Goal: Task Accomplishment & Management: Complete application form

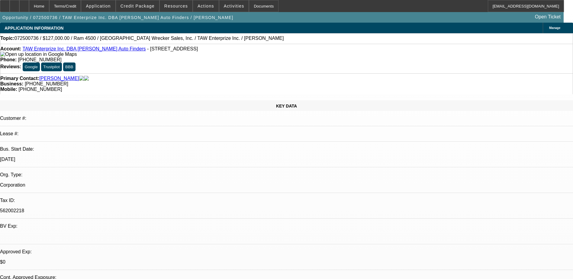
select select "0"
select select "3"
select select "0.1"
select select "6"
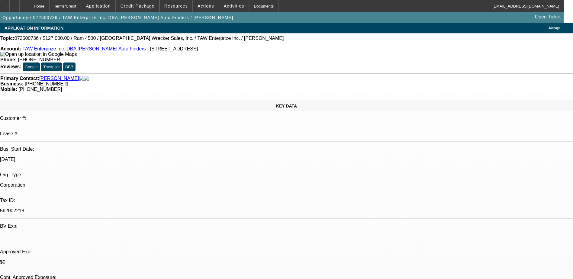
select select "0"
select select "2"
select select "0.1"
select select "4"
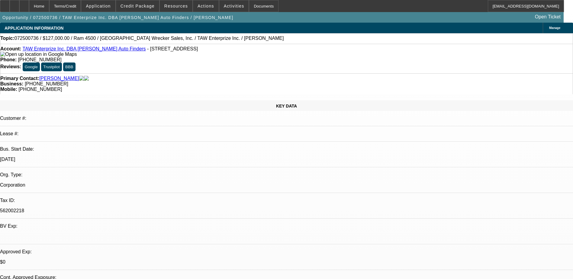
select select "0"
select select "2"
select select "0.1"
select select "4"
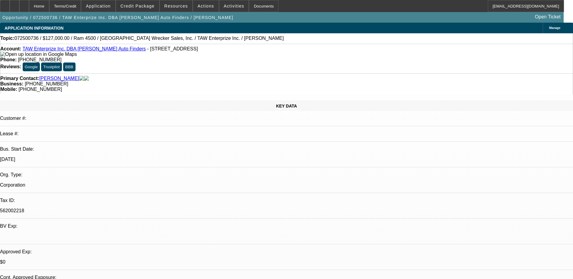
select select "0"
select select "3"
select select "0.1"
select select "4"
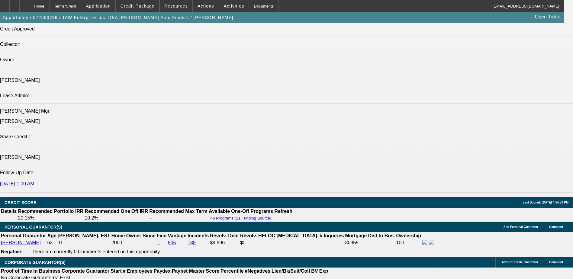
scroll to position [695, 0]
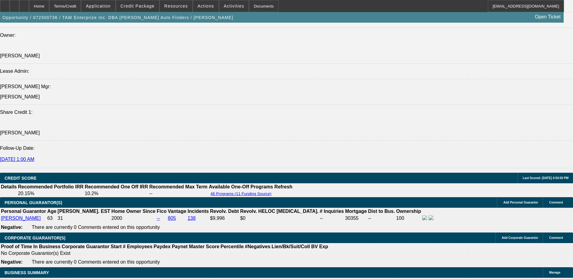
scroll to position [815, 0]
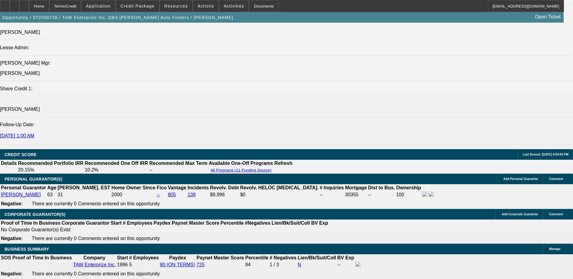
scroll to position [725, 0]
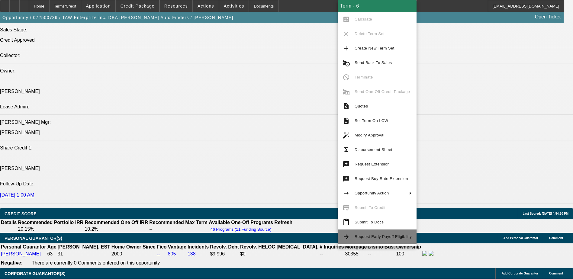
click at [396, 238] on span "Request Early Payoff Eligibility" at bounding box center [383, 236] width 57 height 5
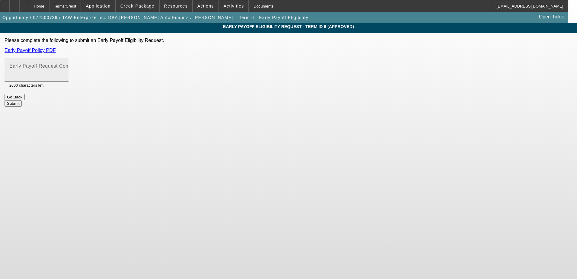
click at [81, 67] on mat-label "Early Payoff Request Comment" at bounding box center [45, 65] width 72 height 5
click at [64, 67] on textarea "Early Payoff Request Comment" at bounding box center [36, 72] width 54 height 14
type textarea "Customer requested EBO written in the deal"
click at [415, 96] on div "Early Payoff Eligibility Request - Term ID 6 (Approved) Please complete the fol…" at bounding box center [288, 65] width 577 height 84
click at [22, 100] on button "Submit" at bounding box center [13, 103] width 17 height 6
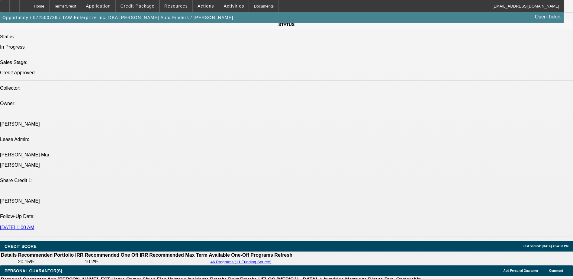
select select "0"
select select "3"
select select "0.1"
select select "6"
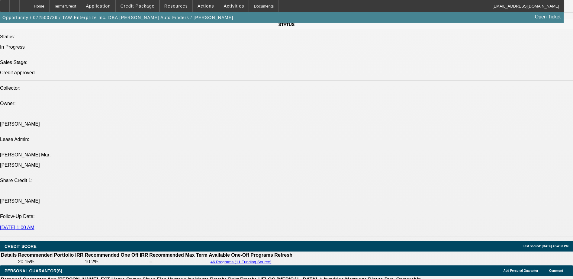
select select "0"
select select "2"
select select "0.1"
select select "4"
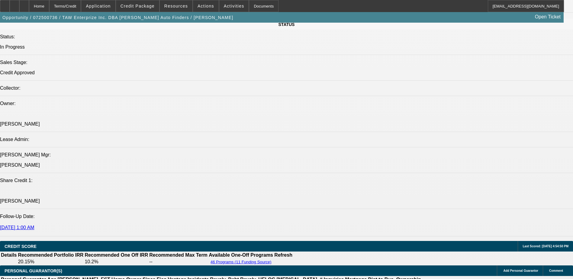
select select "0"
select select "2"
select select "0.1"
select select "4"
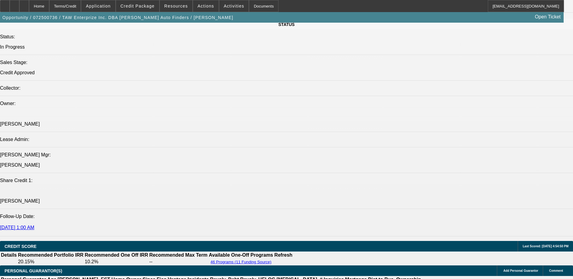
select select "0"
select select "3"
select select "0.1"
select select "4"
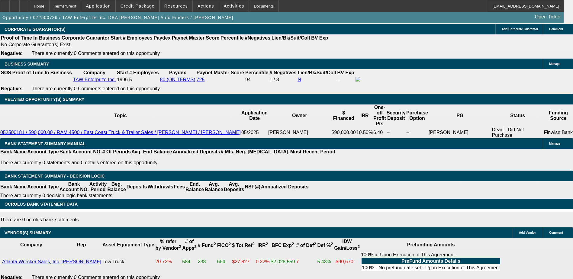
scroll to position [994, 0]
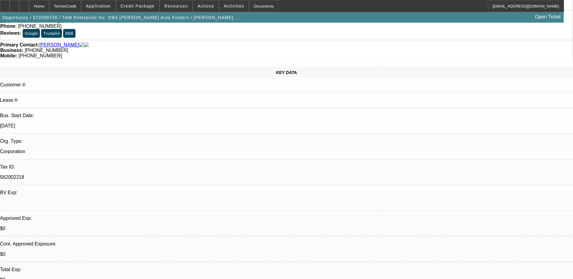
scroll to position [0, 0]
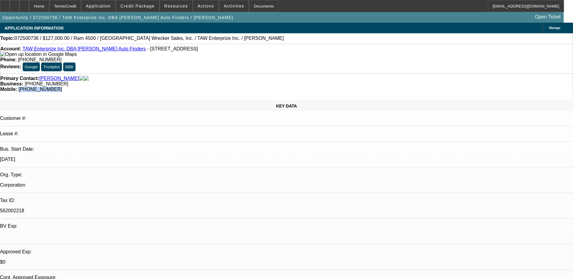
drag, startPoint x: 334, startPoint y: 69, endPoint x: 303, endPoint y: 73, distance: 31.3
click at [303, 73] on div "Primary Contact: [PERSON_NAME] Business: [PHONE_NUMBER] Mobile: [PHONE_NUMBER]" at bounding box center [286, 83] width 573 height 21
copy span "[PHONE_NUMBER]"
